Goal: Find specific fact: Find specific fact

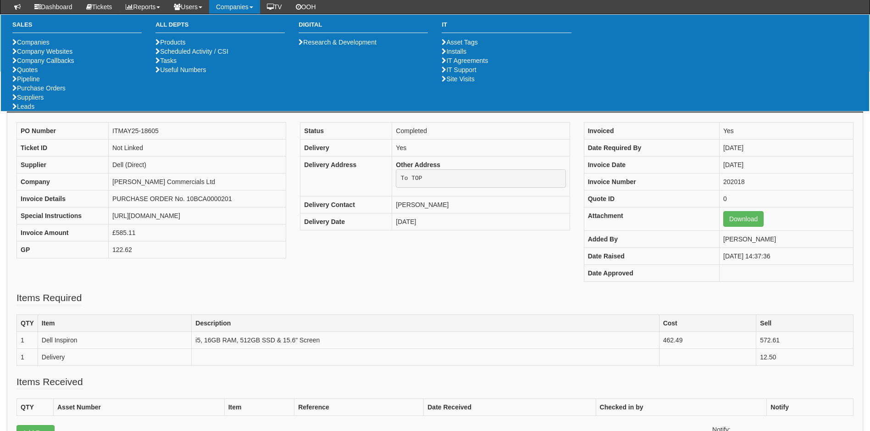
scroll to position [113, 0]
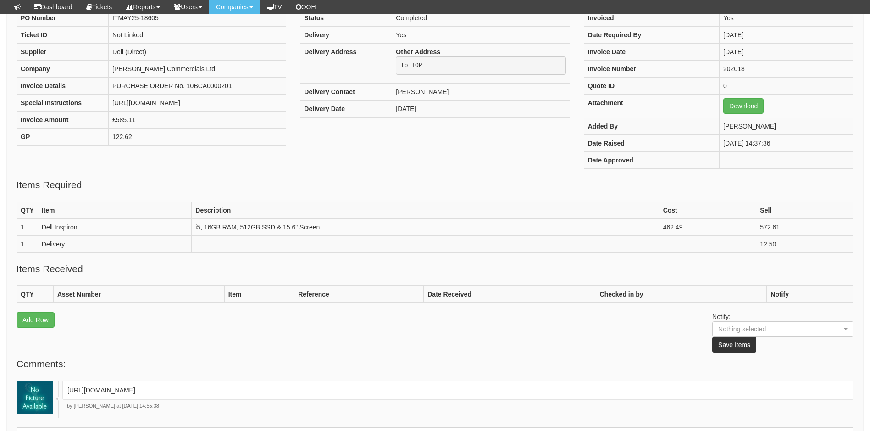
click at [329, 182] on fieldset "Items Required QTY Item Description Cost Sell 1 Dell Inspiron i5, 16GB RAM, 512…" at bounding box center [435, 220] width 837 height 84
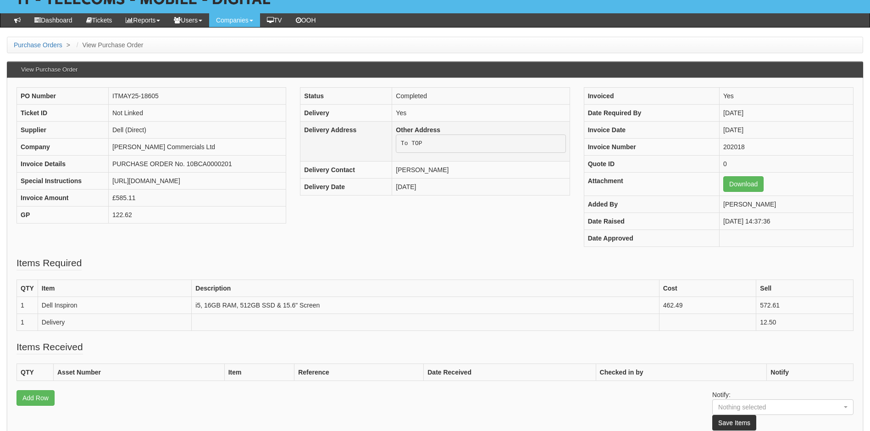
scroll to position [0, 0]
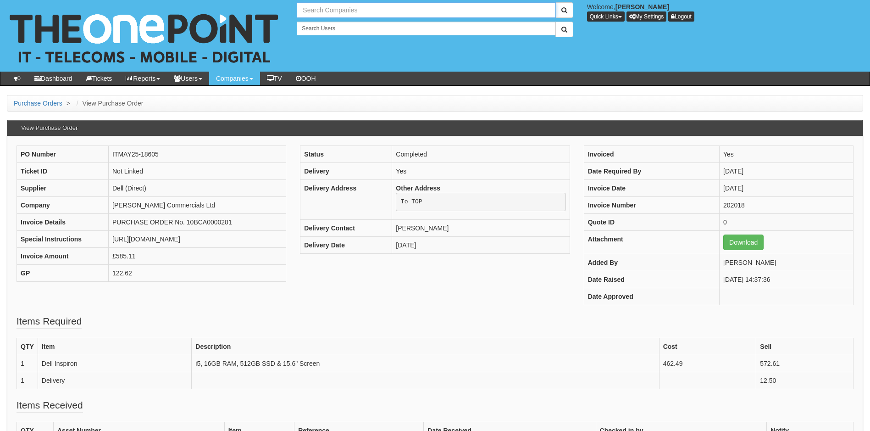
click at [341, 12] on input "text" at bounding box center [426, 10] width 259 height 16
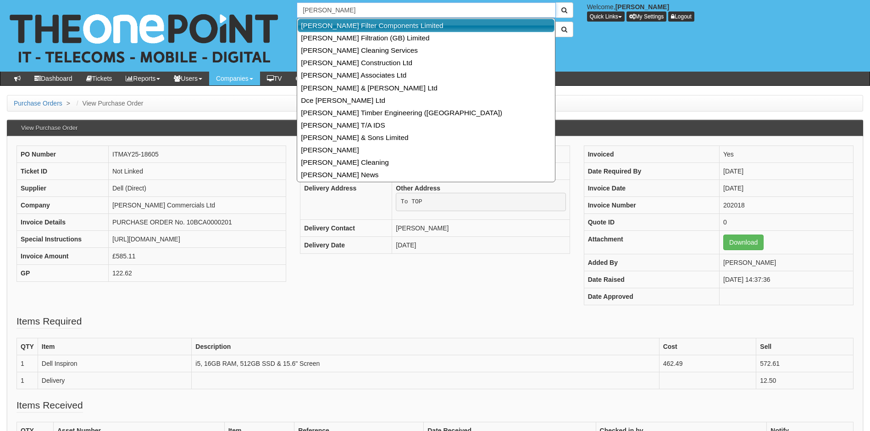
click at [347, 23] on link "[PERSON_NAME] Filter Components Limited" at bounding box center [426, 25] width 257 height 13
type input "[PERSON_NAME] Filter Components Limited"
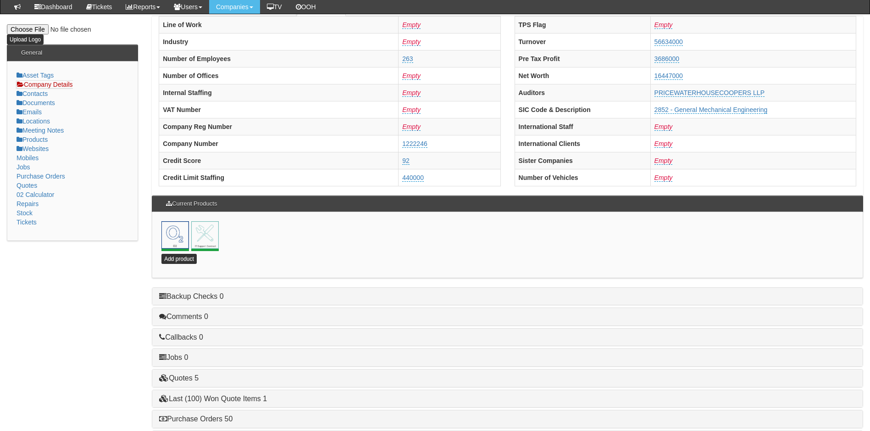
scroll to position [183, 0]
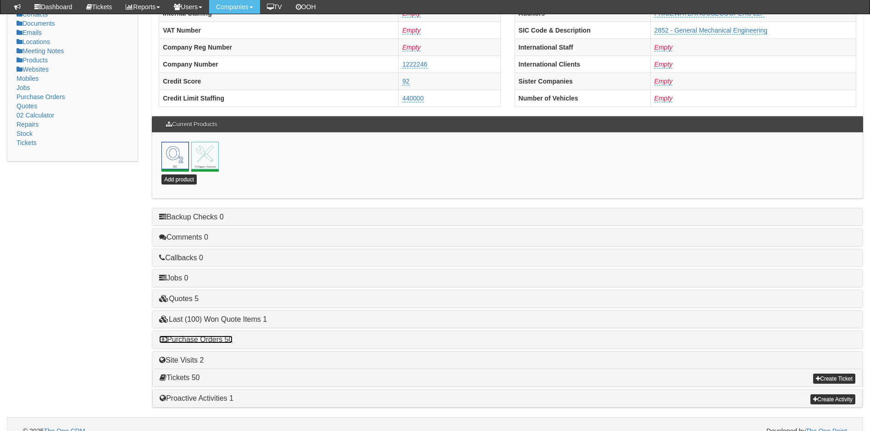
click at [199, 342] on link "Purchase Orders 50" at bounding box center [195, 339] width 73 height 8
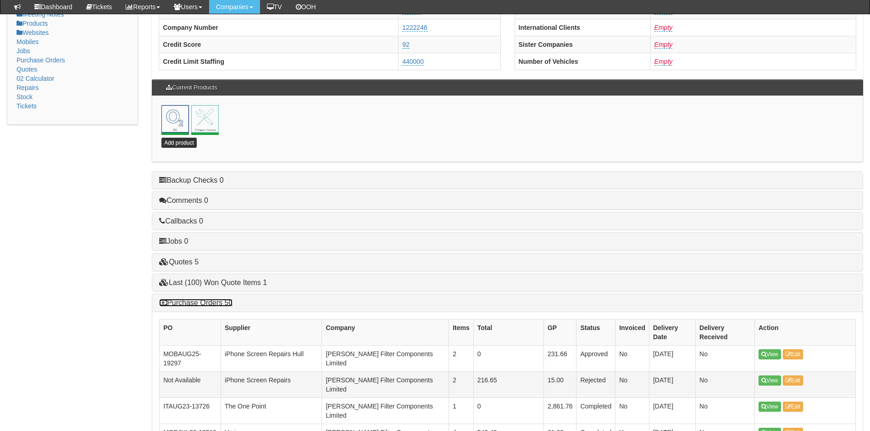
scroll to position [275, 0]
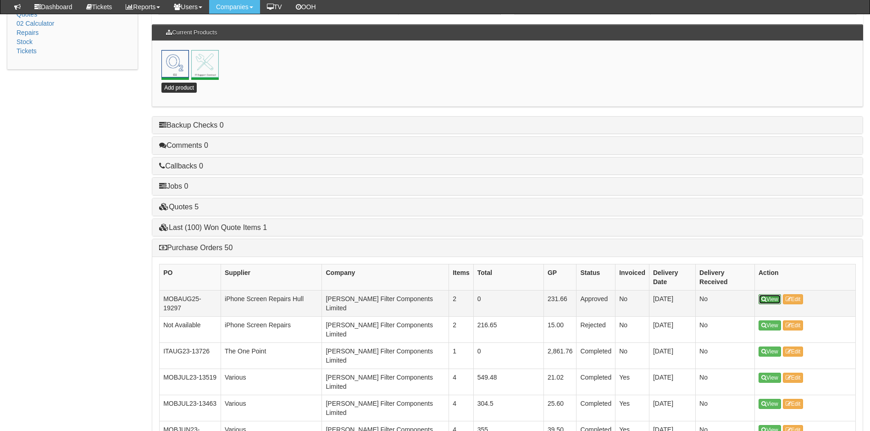
click at [766, 296] on icon at bounding box center [763, 299] width 5 height 6
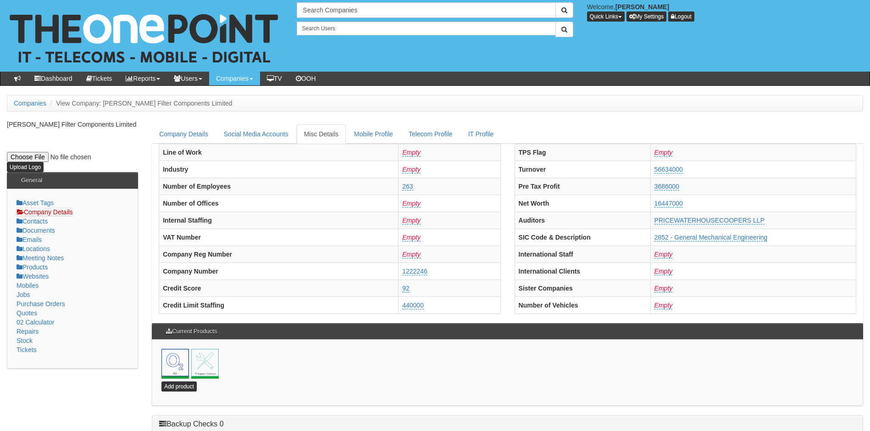
scroll to position [221, 0]
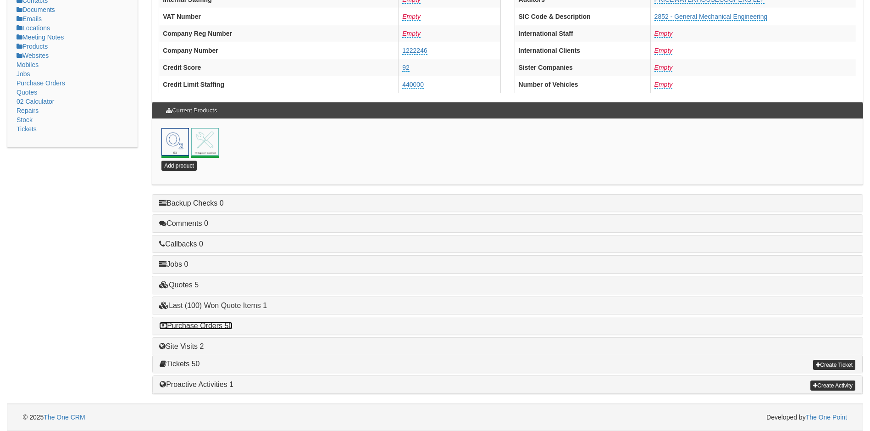
click at [202, 326] on link "Purchase Orders 50" at bounding box center [195, 325] width 73 height 8
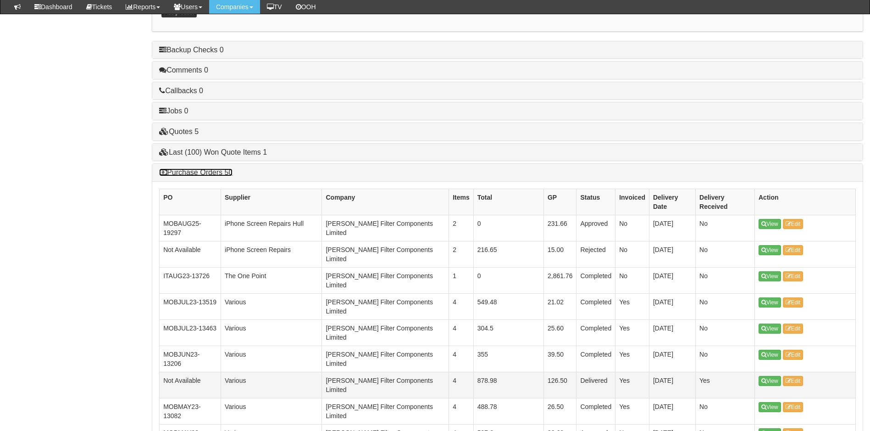
scroll to position [358, 0]
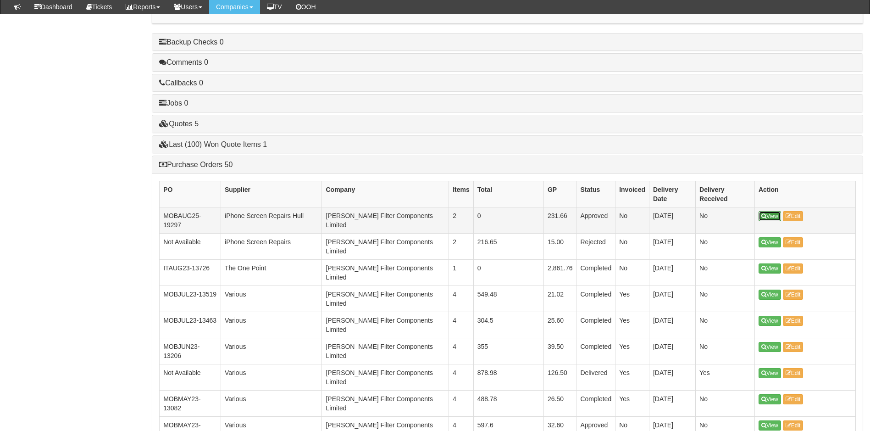
click at [768, 211] on link "View" at bounding box center [769, 216] width 22 height 10
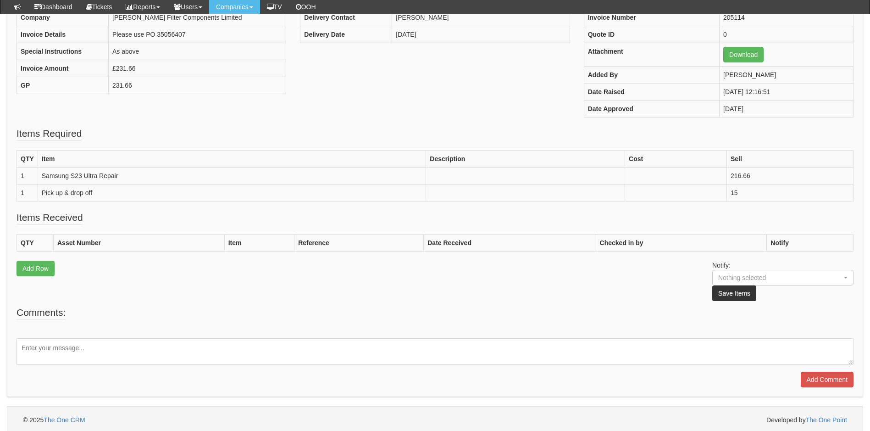
scroll to position [29, 0]
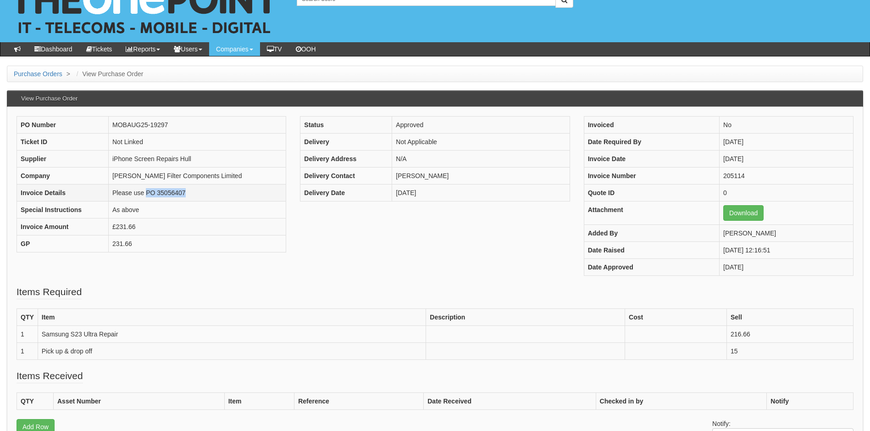
drag, startPoint x: 187, startPoint y: 193, endPoint x: 148, endPoint y: 191, distance: 39.0
click at [148, 191] on td "Please use PO 35056407" at bounding box center [197, 192] width 177 height 17
click at [190, 193] on td "Please use PO 35056407" at bounding box center [197, 192] width 177 height 17
drag, startPoint x: 190, startPoint y: 193, endPoint x: 146, endPoint y: 192, distance: 44.5
click at [146, 192] on td "Please use PO 35056407" at bounding box center [197, 192] width 177 height 17
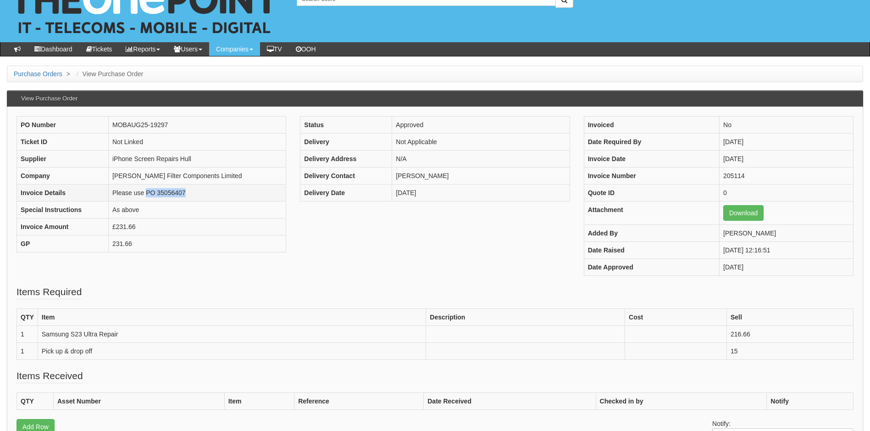
copy td "PO 35056407"
